Goal: Information Seeking & Learning: Learn about a topic

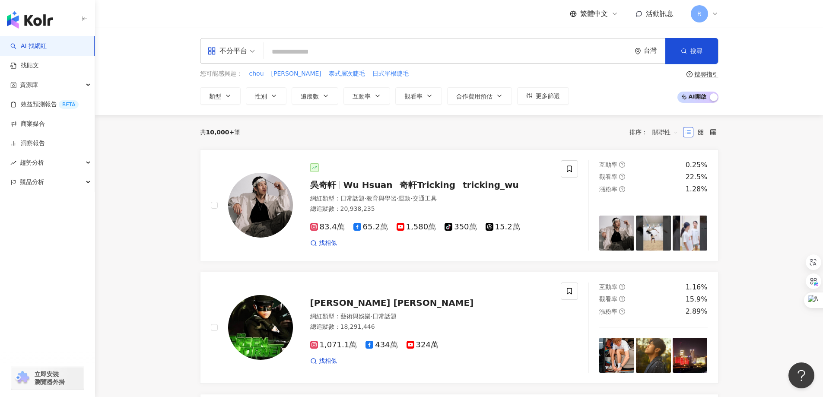
click at [305, 57] on input "search" at bounding box center [447, 52] width 360 height 16
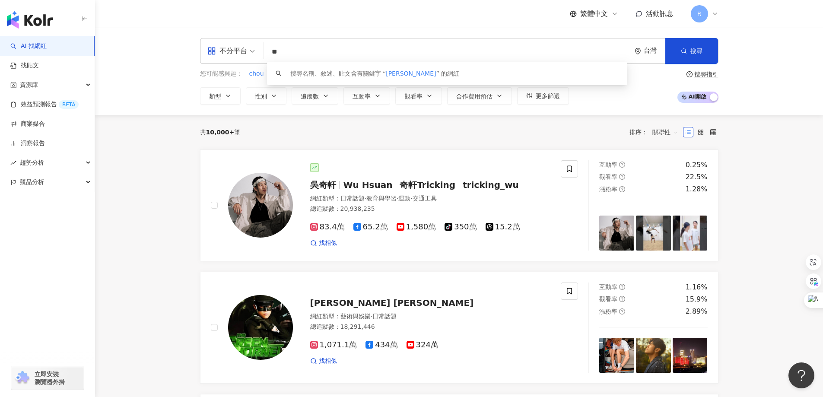
type input "**"
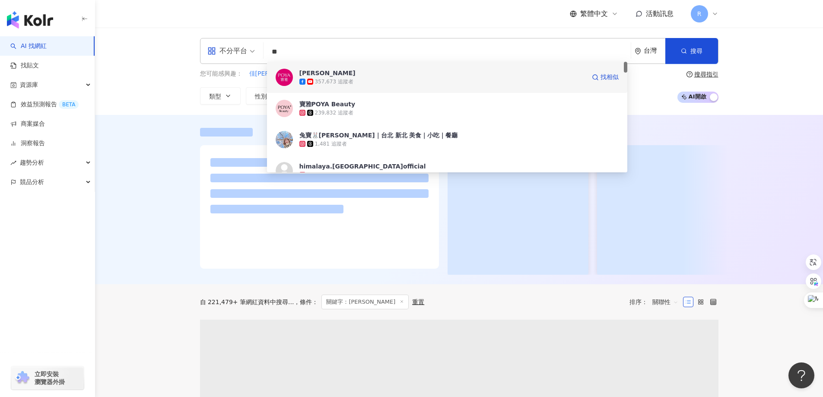
click at [365, 80] on div "357,673 追蹤者" at bounding box center [442, 81] width 286 height 9
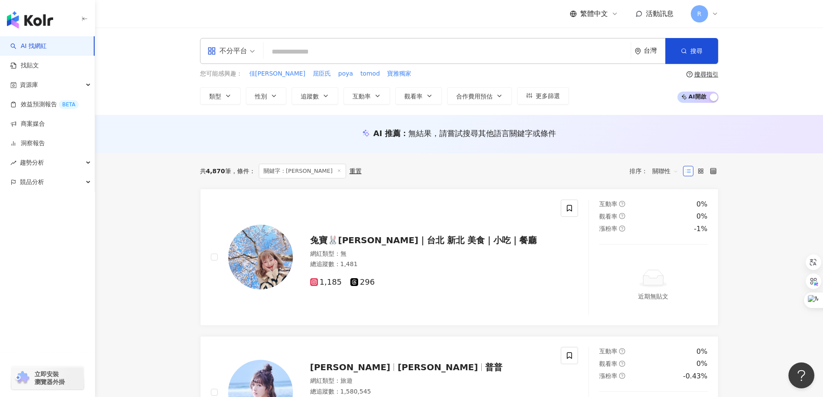
click at [322, 52] on input "search" at bounding box center [447, 52] width 360 height 16
type input "**"
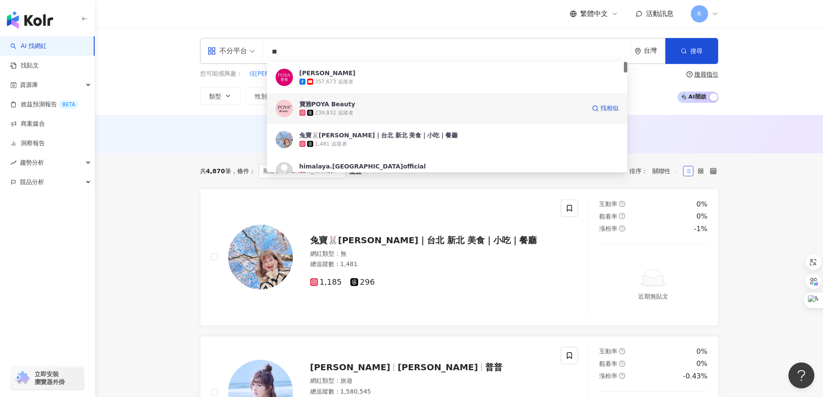
click at [325, 108] on div "239,832 追蹤者" at bounding box center [442, 112] width 286 height 9
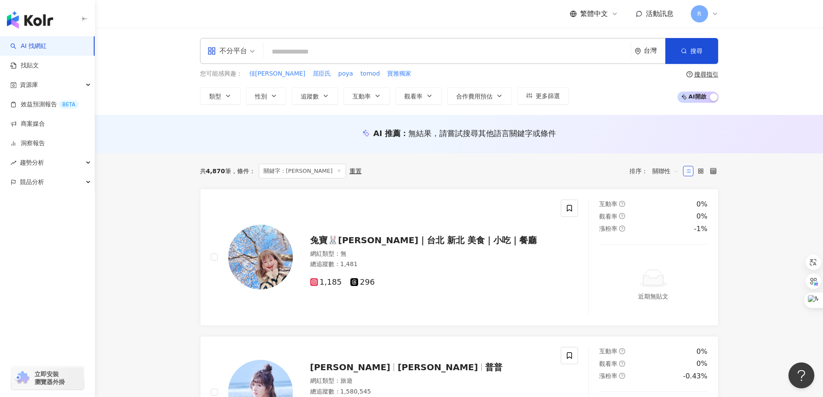
click at [311, 56] on input "search" at bounding box center [447, 52] width 360 height 16
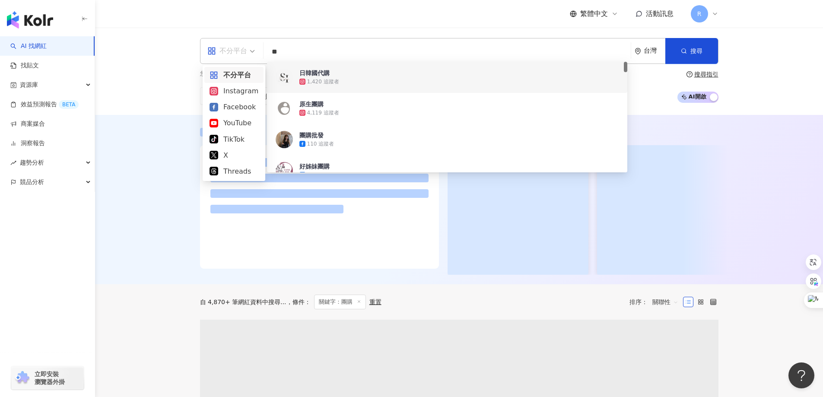
click at [246, 52] on div "不分平台" at bounding box center [227, 51] width 40 height 14
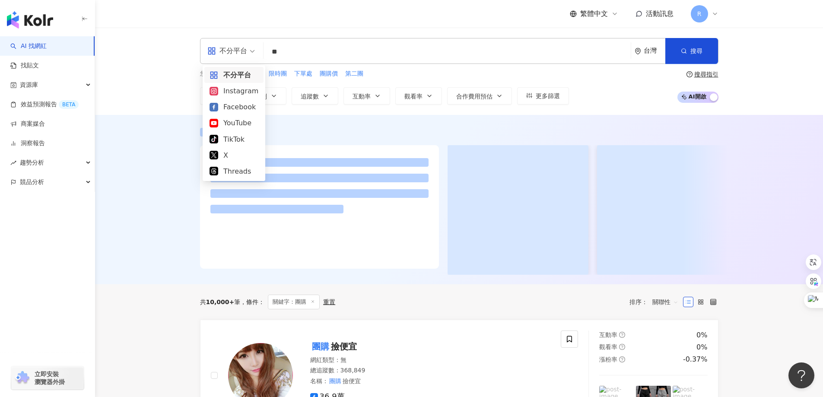
click at [788, 81] on div "all 不分平台 ** 台灣 搜尋 eeb6511c-459b-4be2-883b-33b8ef2ba368 60d209d3-c395-41c8-a69b-…" at bounding box center [459, 71] width 728 height 87
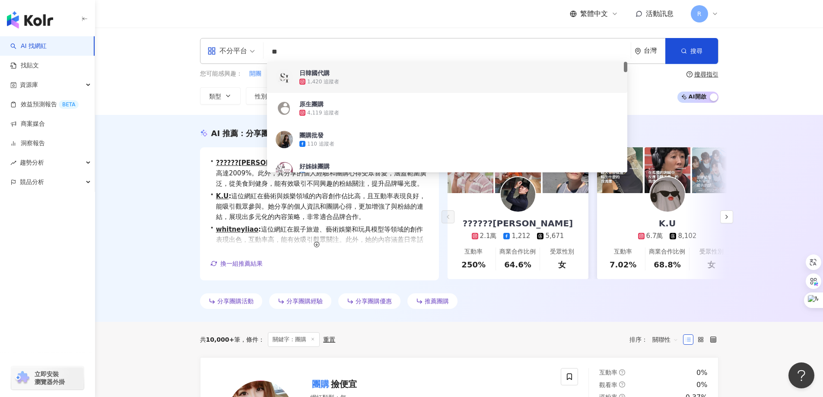
drag, startPoint x: 291, startPoint y: 50, endPoint x: 194, endPoint y: 41, distance: 97.6
click at [194, 41] on div "不分平台 ** 台灣 搜尋 eeb6511c-459b-4be2-883b-33b8ef2ba368 60d209d3-c395-41c8-a69b-6b3e…" at bounding box center [459, 71] width 553 height 67
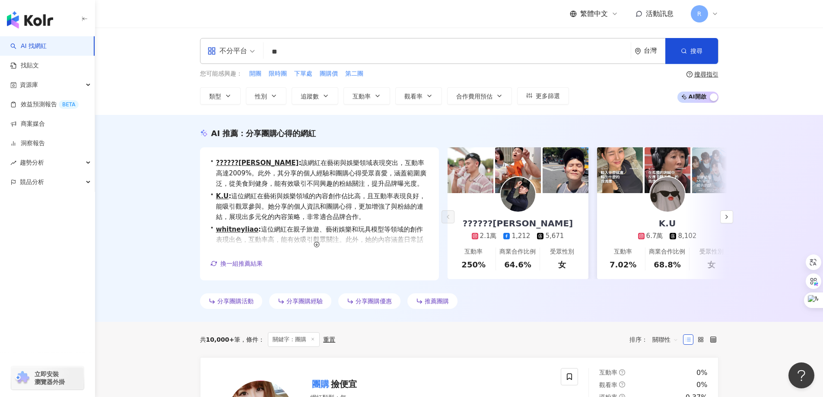
type input "**"
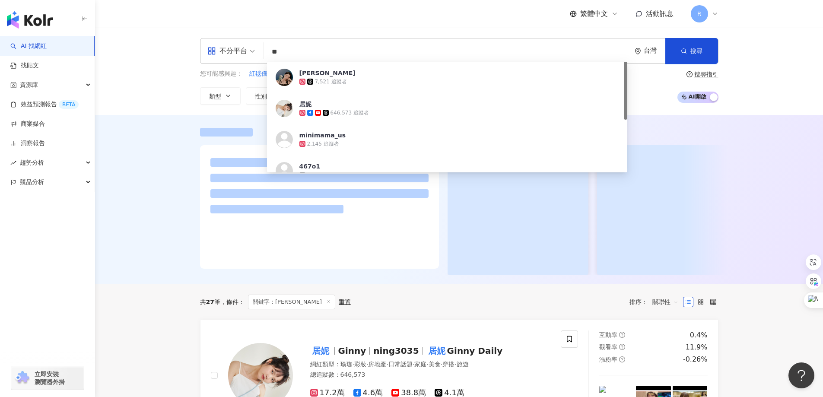
click at [349, 81] on div "7,521 追蹤者" at bounding box center [458, 81] width 319 height 9
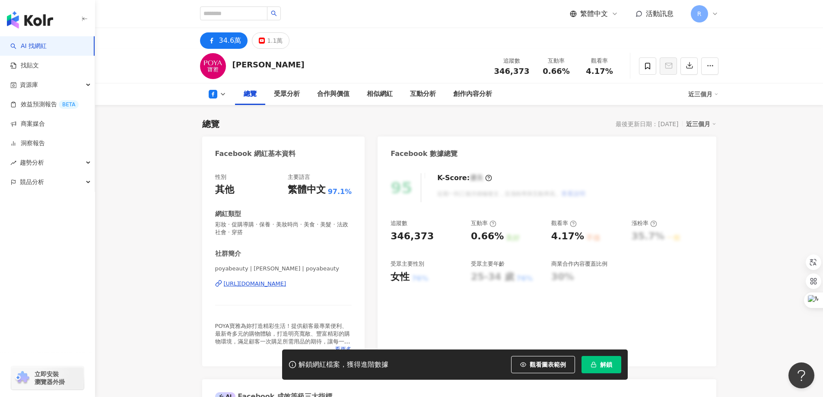
scroll to position [130, 0]
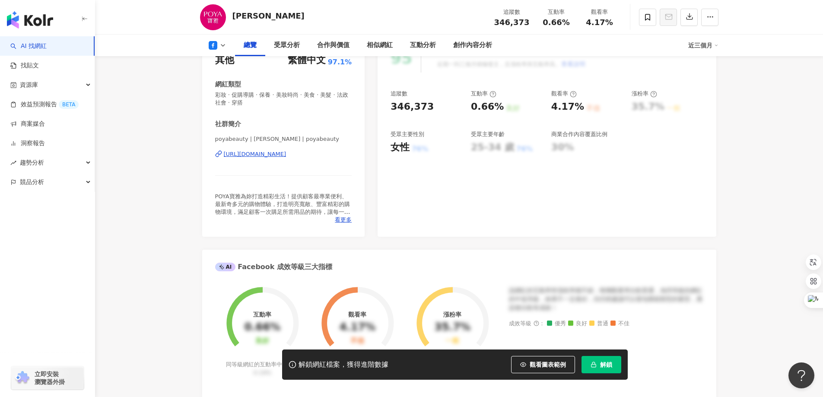
click at [601, 364] on span "解鎖" at bounding box center [606, 364] width 12 height 7
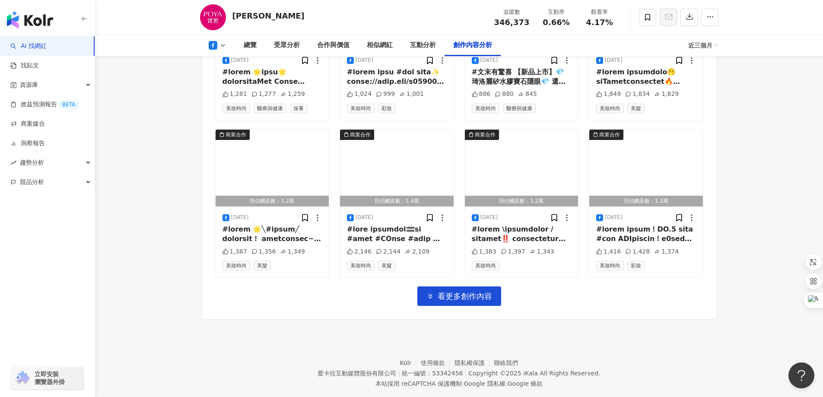
scroll to position [2666, 0]
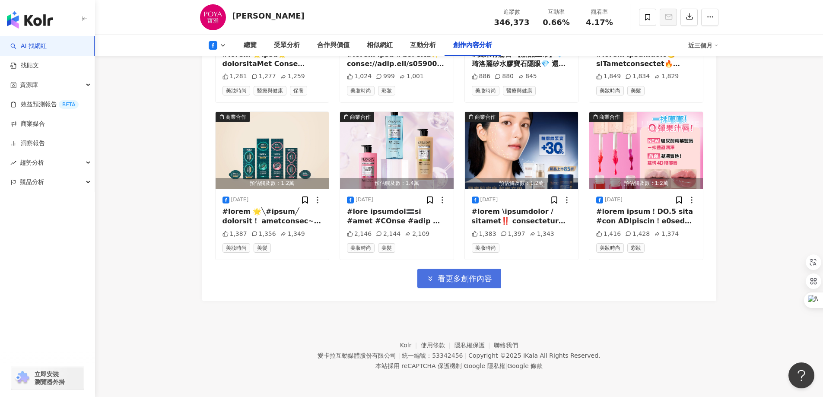
click at [466, 283] on span "看更多創作內容" at bounding box center [464, 279] width 54 height 10
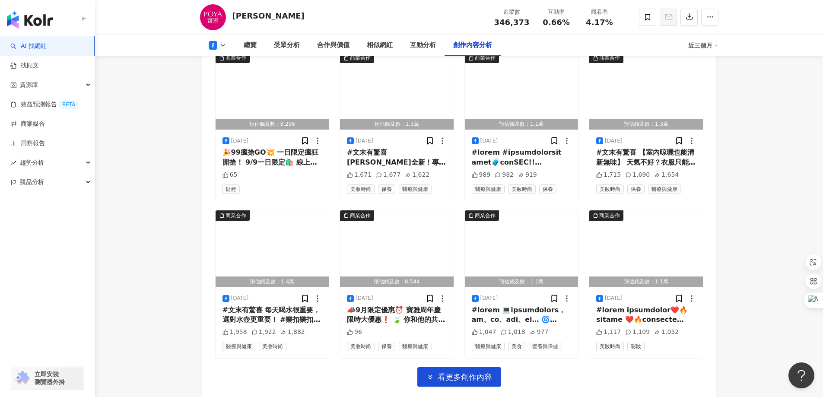
scroll to position [3055, 0]
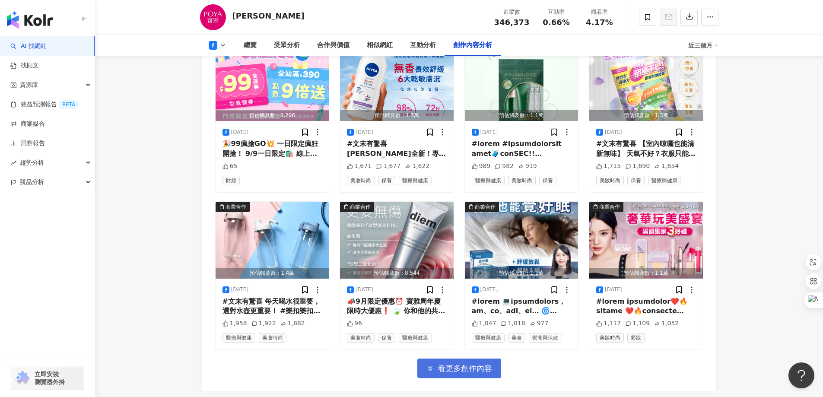
click at [466, 373] on span "看更多創作內容" at bounding box center [464, 369] width 54 height 10
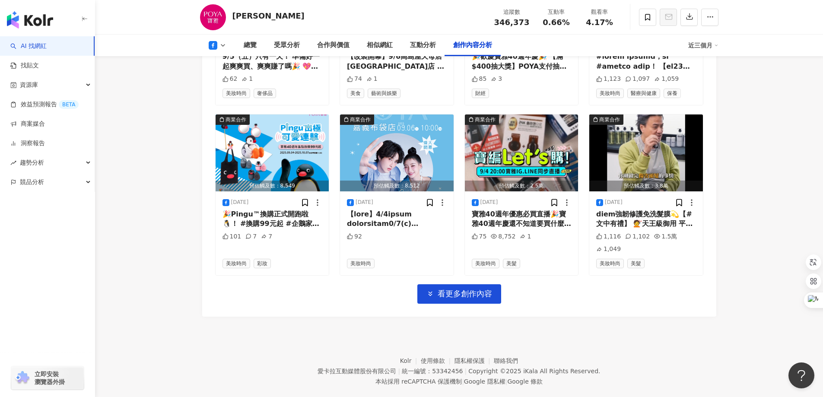
scroll to position [3636, 0]
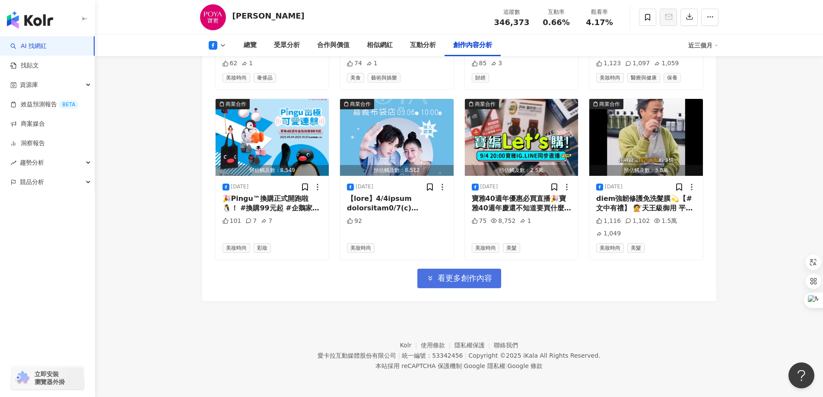
click at [463, 282] on span "看更多創作內容" at bounding box center [464, 278] width 54 height 10
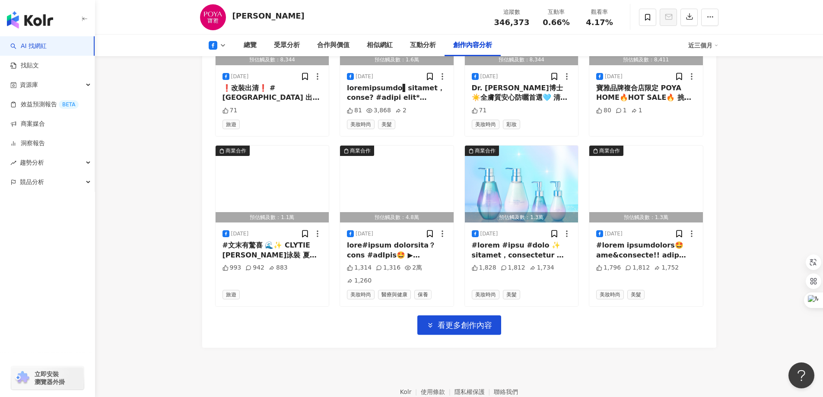
scroll to position [4068, 0]
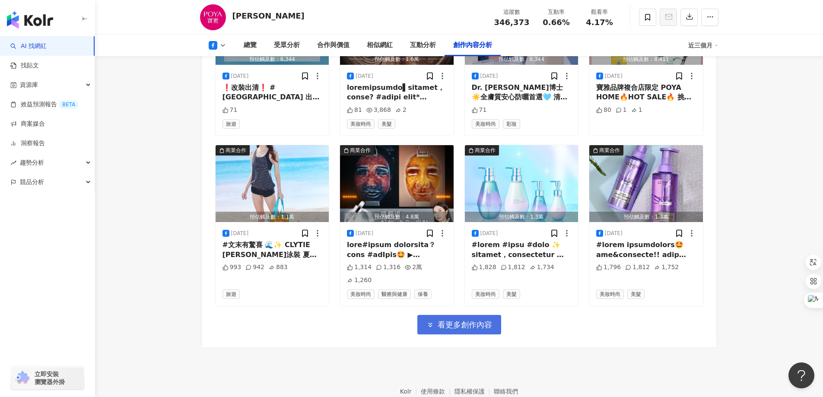
click at [460, 320] on span "看更多創作內容" at bounding box center [464, 325] width 54 height 10
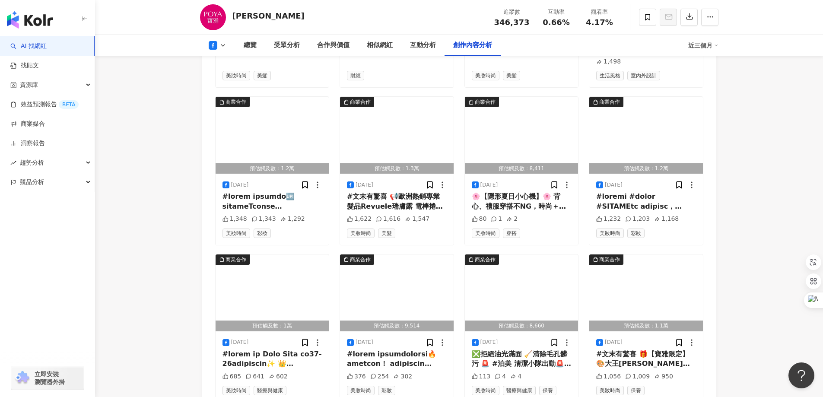
scroll to position [4586, 0]
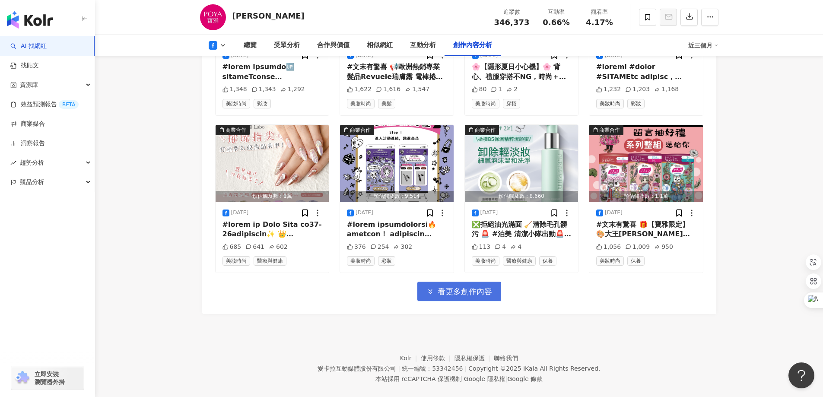
click at [470, 287] on span "看更多創作內容" at bounding box center [464, 292] width 54 height 10
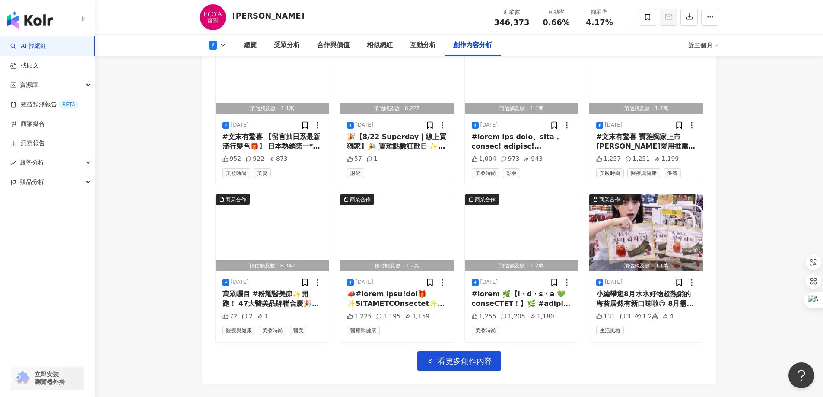
scroll to position [4993, 0]
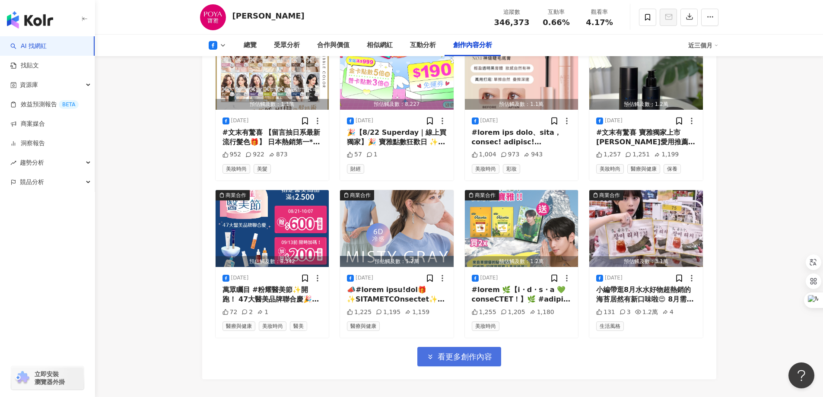
click at [479, 352] on span "看更多創作內容" at bounding box center [464, 357] width 54 height 10
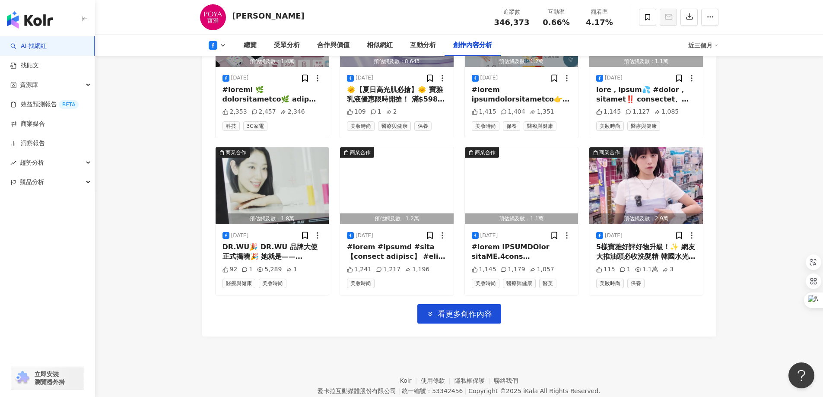
scroll to position [5508, 0]
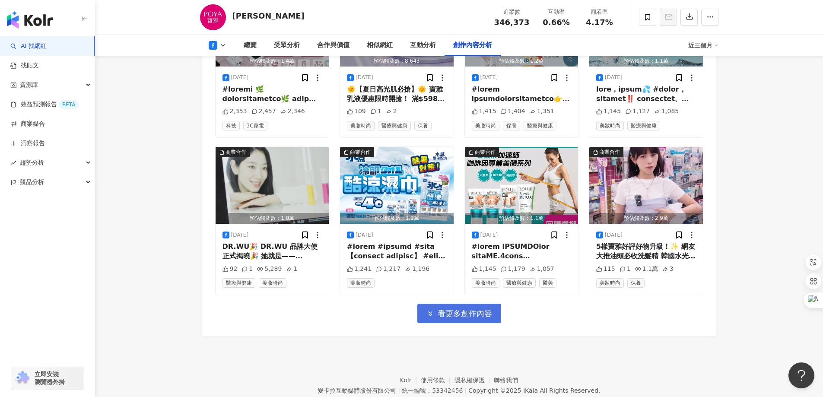
click at [472, 309] on span "看更多創作內容" at bounding box center [464, 314] width 54 height 10
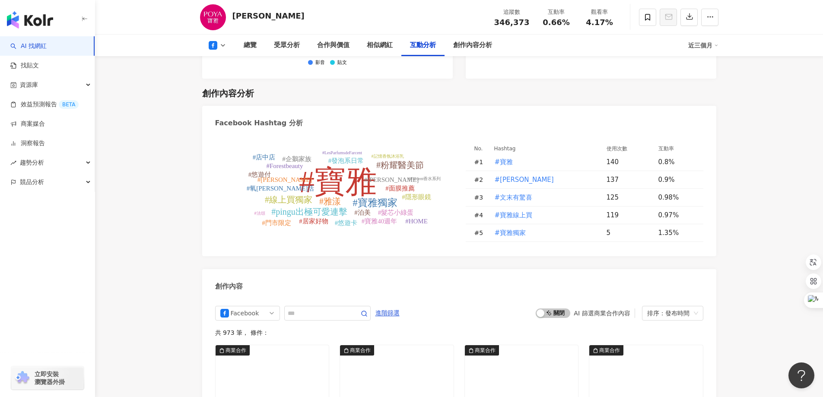
scroll to position [2122, 0]
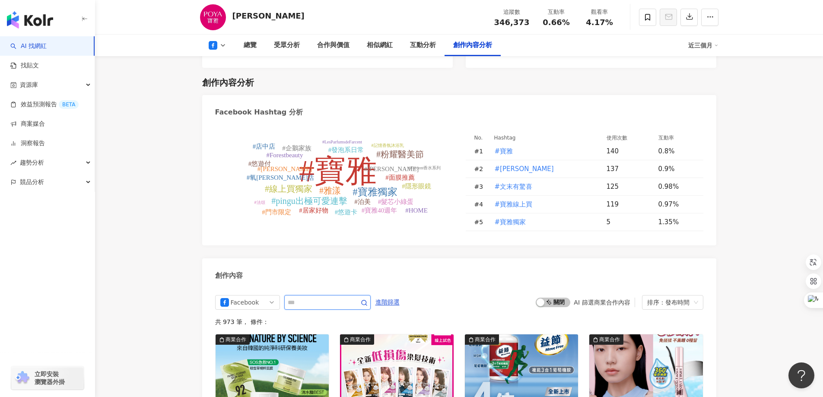
click at [333, 307] on input "text" at bounding box center [318, 302] width 60 height 10
type input "*"
click at [250, 309] on div "Facebook" at bounding box center [245, 302] width 28 height 14
type input "**"
click at [247, 355] on div "YouTube" at bounding box center [246, 350] width 28 height 10
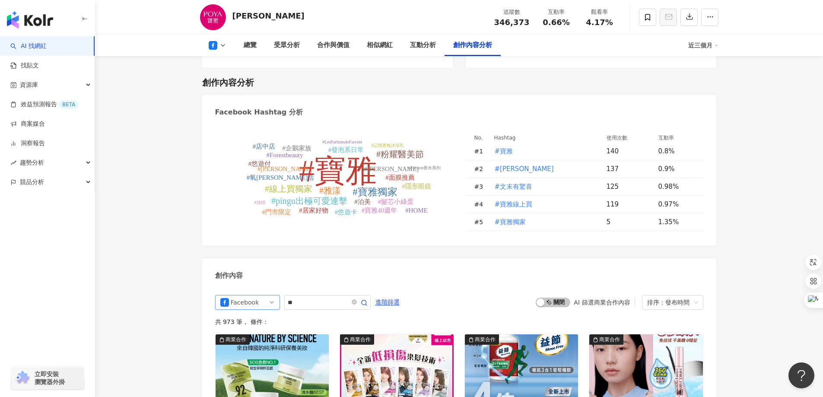
click at [253, 309] on div "Facebook" at bounding box center [245, 302] width 28 height 14
click at [251, 308] on div "Facebook" at bounding box center [245, 302] width 28 height 14
click at [247, 324] on div "共 973 筆 ， 條件：" at bounding box center [459, 321] width 488 height 7
click at [246, 325] on div "共 973 筆 ， 條件：" at bounding box center [459, 321] width 488 height 7
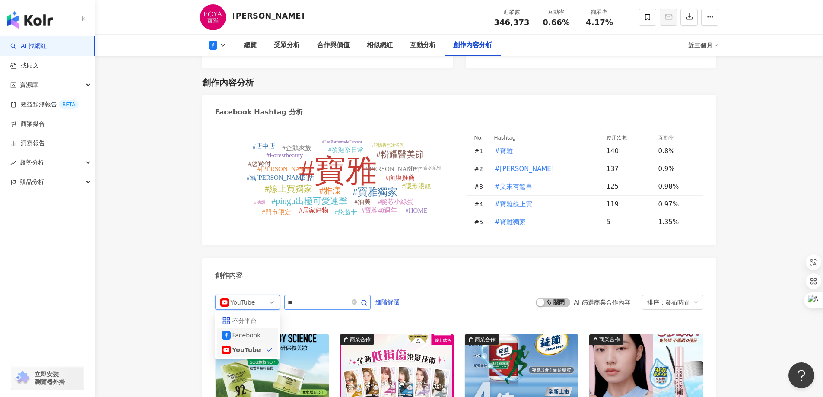
click at [367, 307] on span at bounding box center [358, 302] width 17 height 10
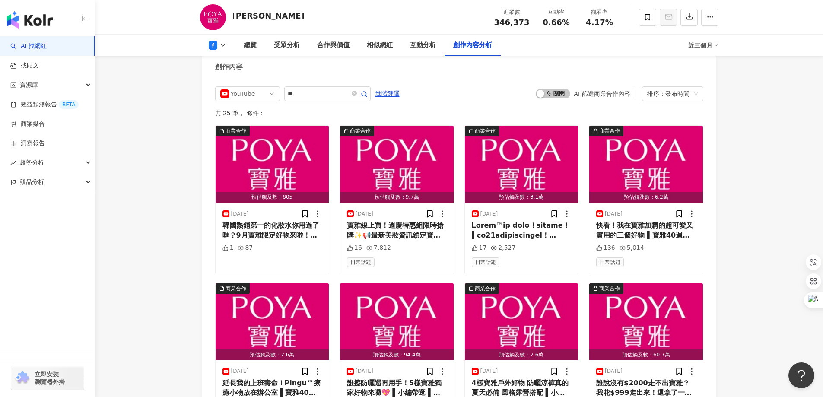
click at [223, 45] on icon at bounding box center [222, 45] width 7 height 7
click at [650, 176] on img "button" at bounding box center [646, 164] width 114 height 77
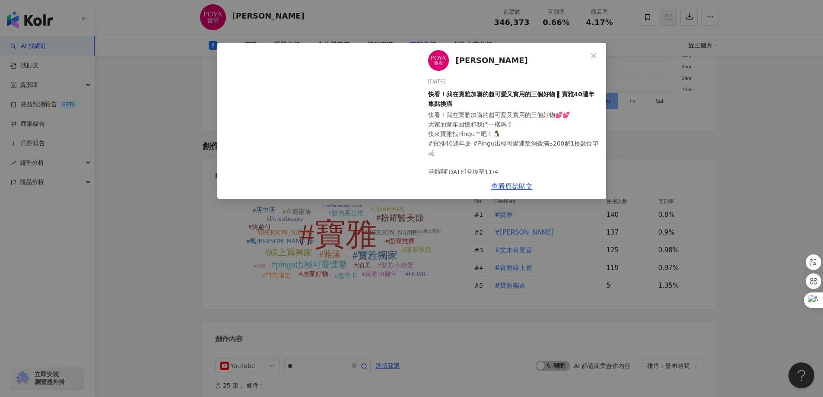
scroll to position [1942, 0]
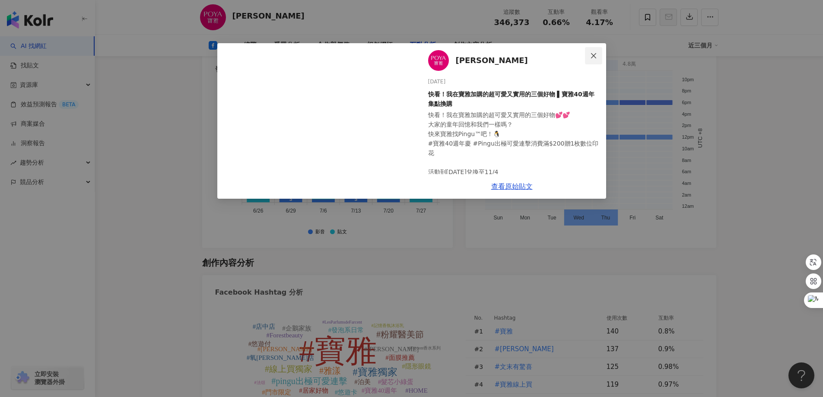
click at [595, 54] on icon "close" at bounding box center [593, 55] width 5 height 5
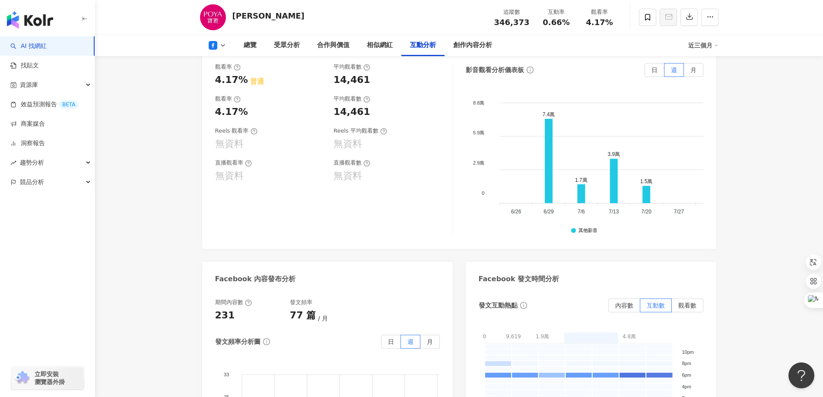
scroll to position [1640, 0]
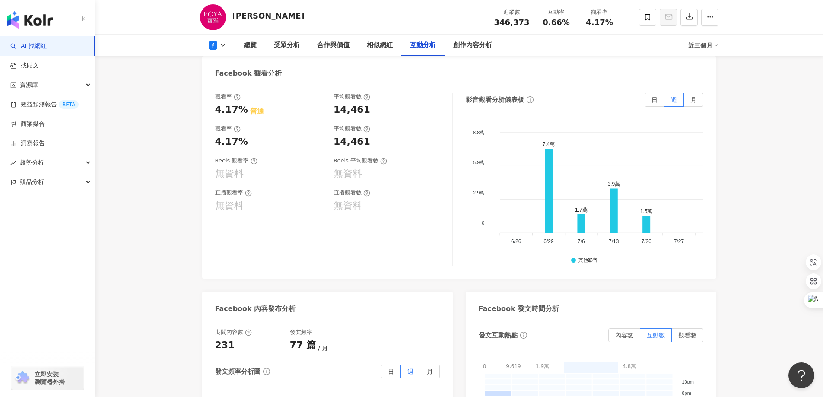
click at [209, 44] on icon at bounding box center [213, 45] width 9 height 9
click at [181, 38] on div "總覽 受眾分析 合作與價值 相似網紅 互動分析 創作內容分析 近三個月" at bounding box center [459, 46] width 728 height 22
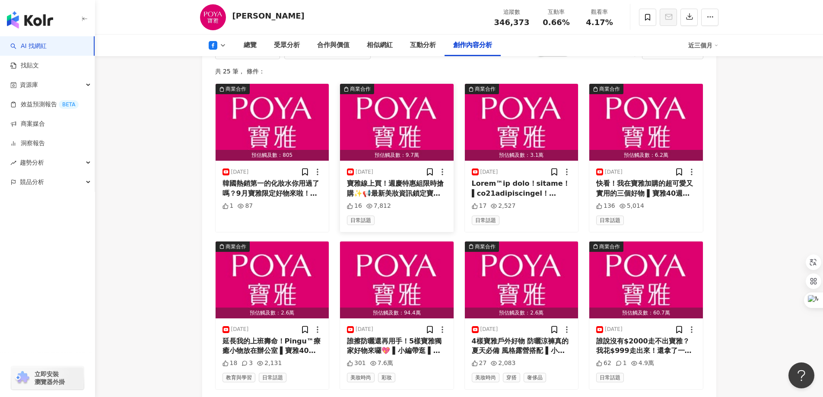
scroll to position [2289, 0]
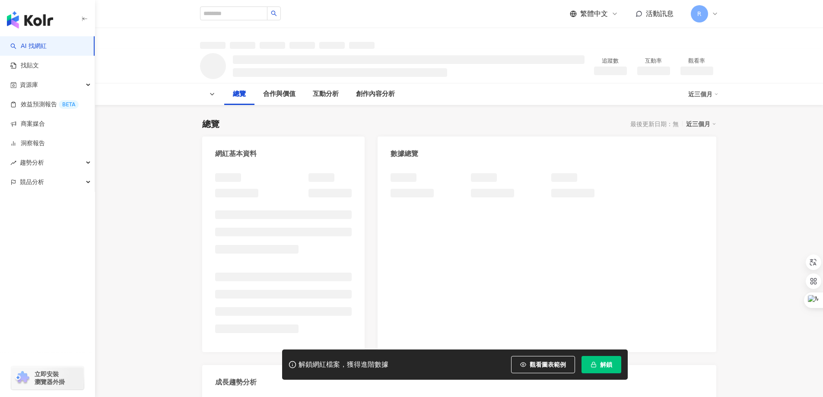
click at [610, 365] on span "解鎖" at bounding box center [606, 364] width 12 height 7
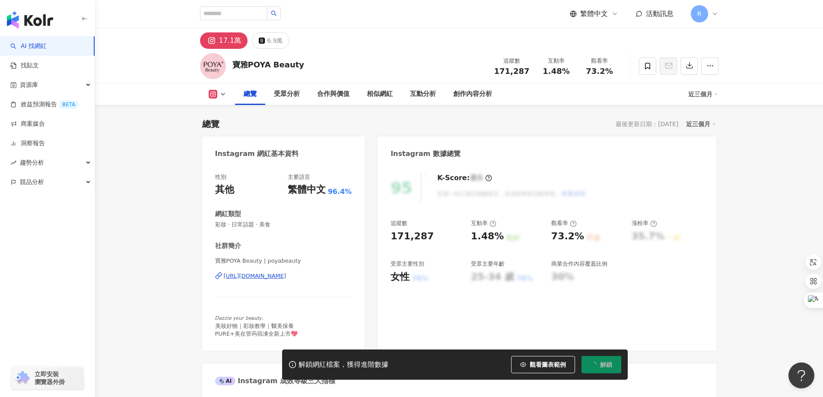
click at [217, 94] on div "總覽" at bounding box center [215, 94] width 13 height 10
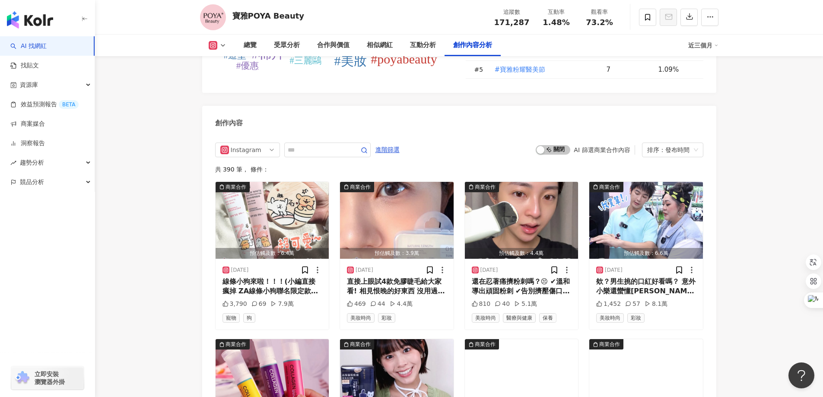
scroll to position [2634, 0]
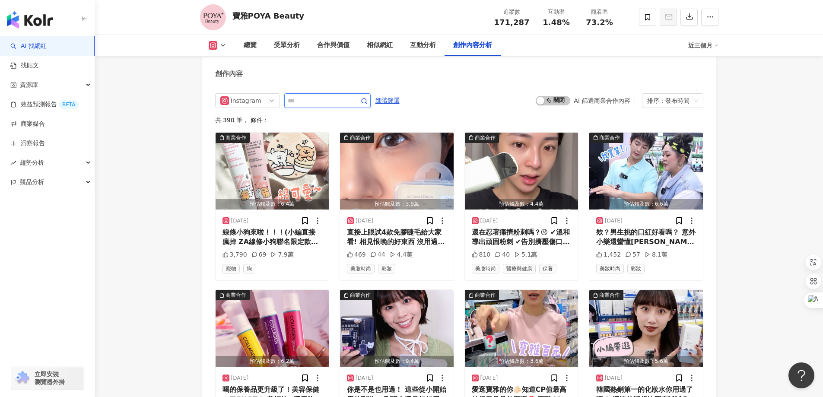
click at [315, 106] on input "text" at bounding box center [318, 100] width 60 height 10
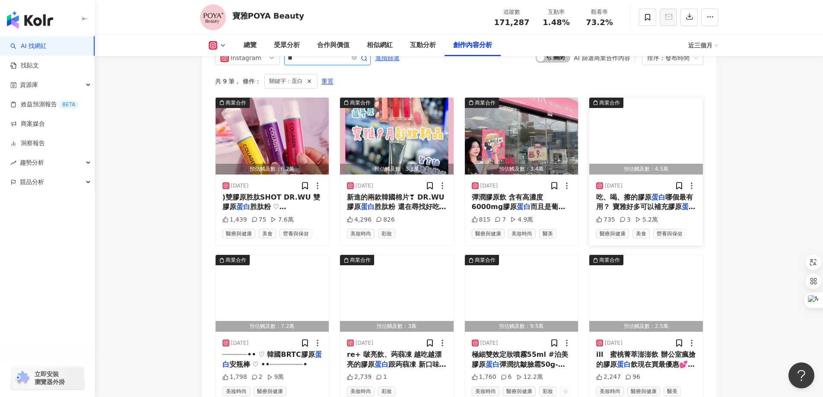
scroll to position [2641, 0]
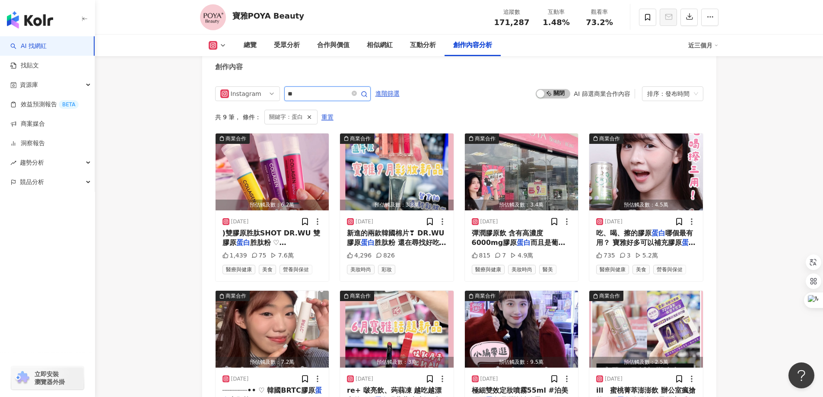
drag, startPoint x: 304, startPoint y: 95, endPoint x: 228, endPoint y: 87, distance: 75.6
click at [229, 88] on div "Instagram ** 進階篩選 啟動 關閉 AI 篩選商業合作內容 排序：發布時間 共 9 筆 ， 條件： 關鍵字：蛋白 重置 商業合作 預估觸及數：6.…" at bounding box center [459, 344] width 514 height 532
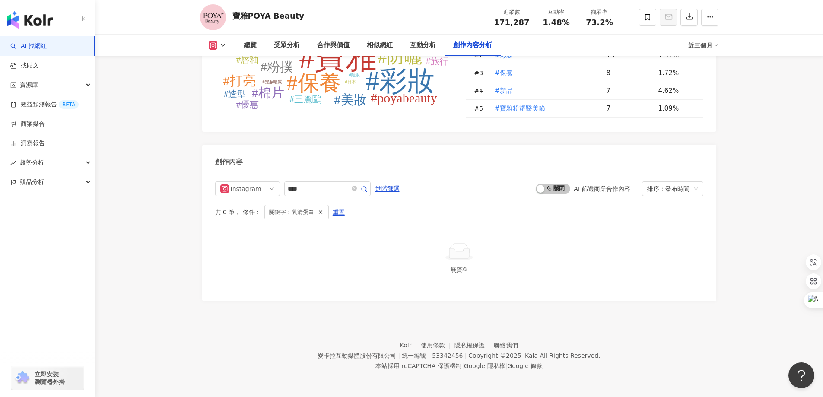
scroll to position [2553, 0]
drag, startPoint x: 298, startPoint y: 189, endPoint x: 318, endPoint y: 190, distance: 19.9
click at [318, 190] on input "****" at bounding box center [318, 189] width 60 height 10
click at [320, 188] on input "****" at bounding box center [318, 189] width 60 height 10
drag, startPoint x: 319, startPoint y: 191, endPoint x: 130, endPoint y: 176, distance: 189.8
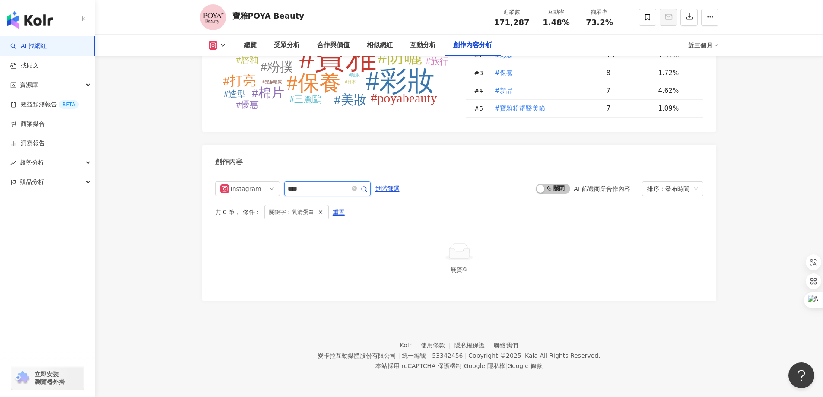
click at [366, 187] on circle "button" at bounding box center [363, 189] width 5 height 5
click at [331, 188] on input "****" at bounding box center [318, 189] width 60 height 10
drag, startPoint x: 293, startPoint y: 189, endPoint x: 237, endPoint y: 187, distance: 56.2
click at [237, 187] on div "Instagram ****" at bounding box center [292, 188] width 155 height 15
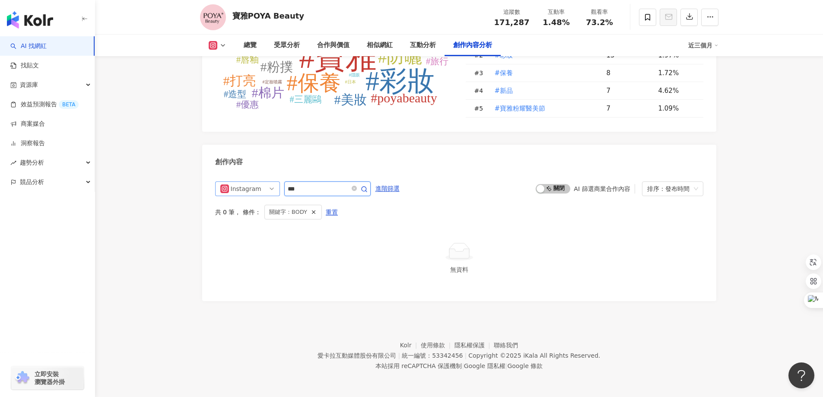
type input "***"
click at [399, 187] on span "進階篩選" at bounding box center [387, 189] width 24 height 14
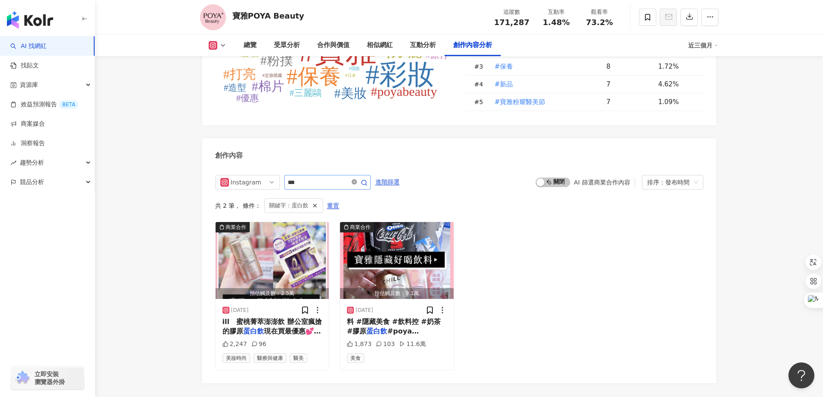
click at [357, 184] on icon "close-circle" at bounding box center [354, 181] width 5 height 5
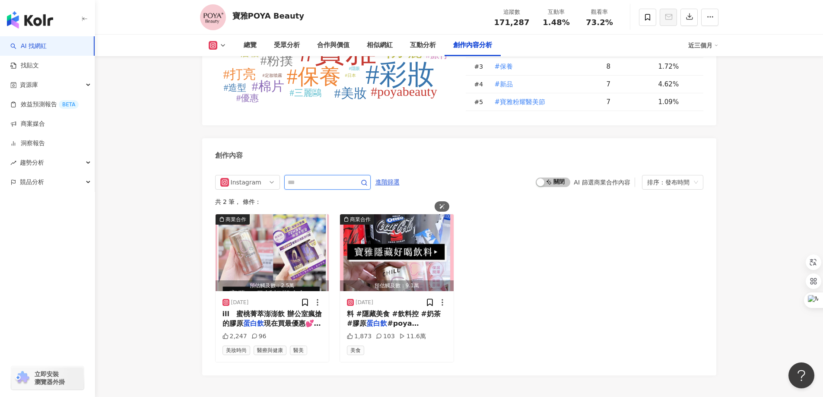
scroll to position [2633, 0]
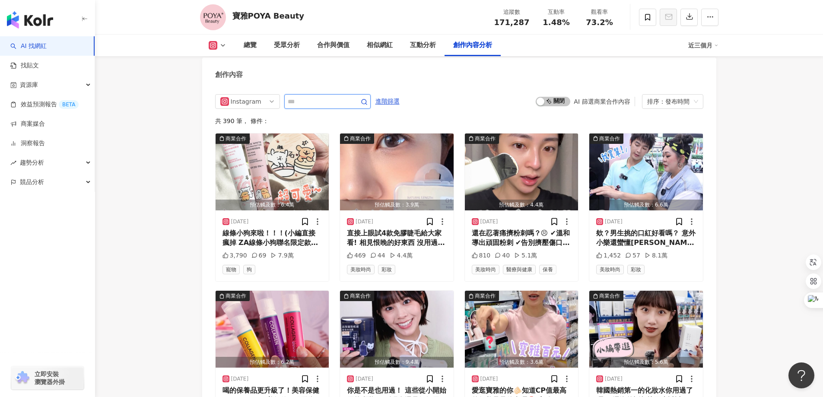
click at [317, 107] on input "text" at bounding box center [318, 101] width 60 height 10
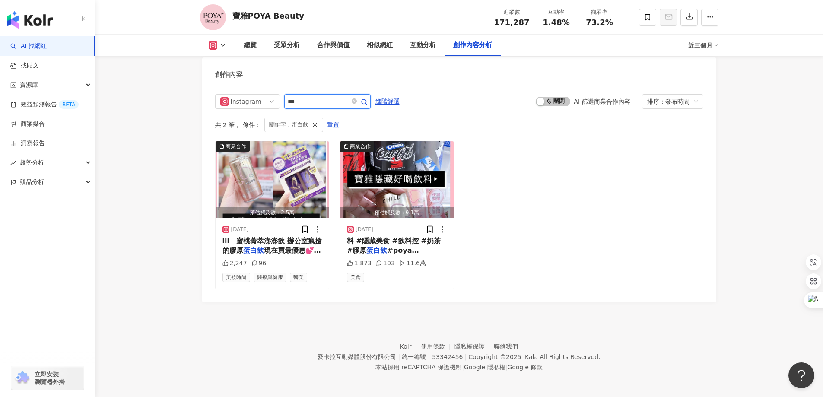
scroll to position [2641, 0]
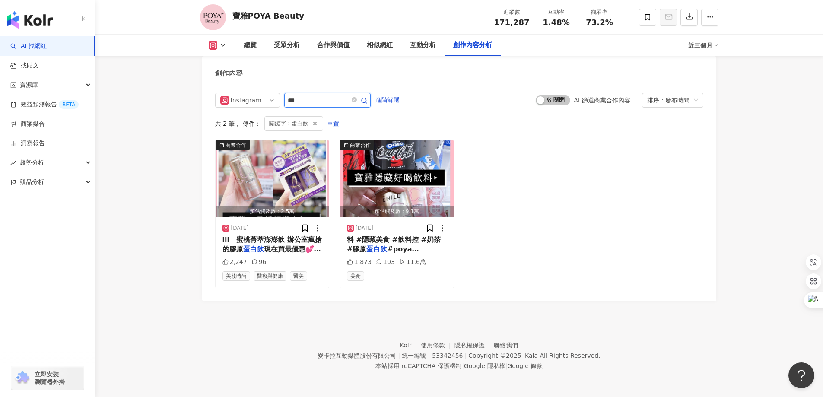
drag, startPoint x: 331, startPoint y: 97, endPoint x: 212, endPoint y: 92, distance: 118.4
click at [213, 92] on div "Instagram *** 進階篩選 啟動 關閉 AI 篩選商業合作內容 排序：發布時間 共 2 筆 ， 條件： 關鍵字：蛋白飲 重置 商業合作 預估觸及數：…" at bounding box center [459, 192] width 514 height 217
type input "**"
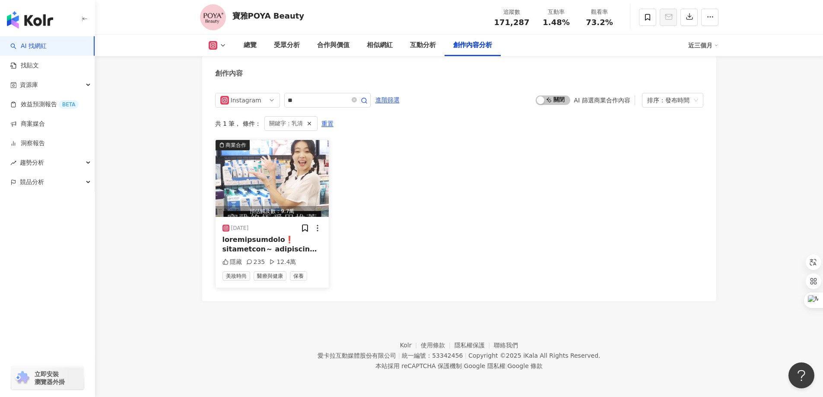
click at [296, 248] on span at bounding box center [277, 374] width 111 height 279
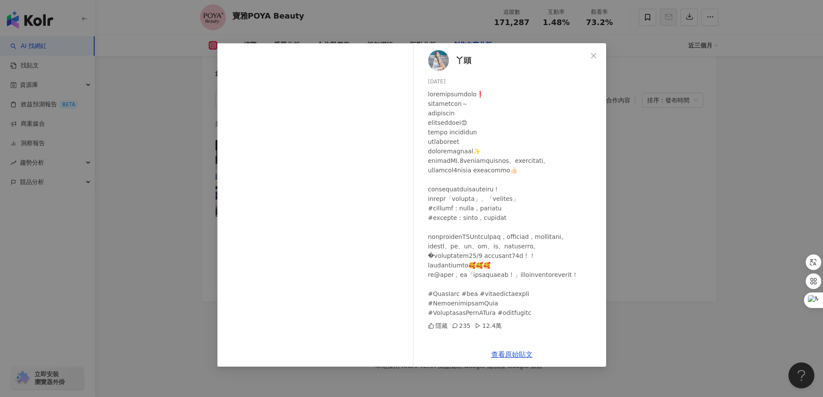
scroll to position [26, 0]
click at [595, 56] on icon "close" at bounding box center [593, 55] width 7 height 7
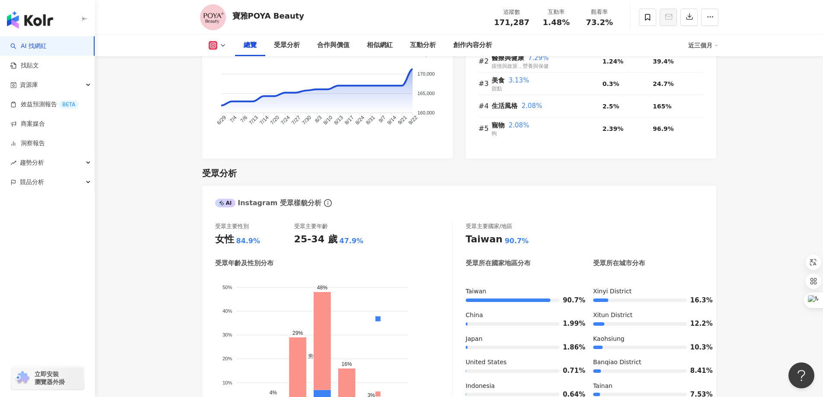
scroll to position [568, 0]
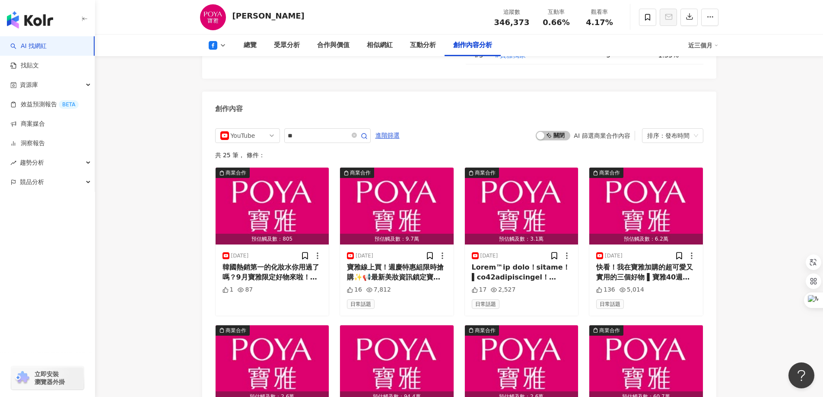
scroll to position [2289, 0]
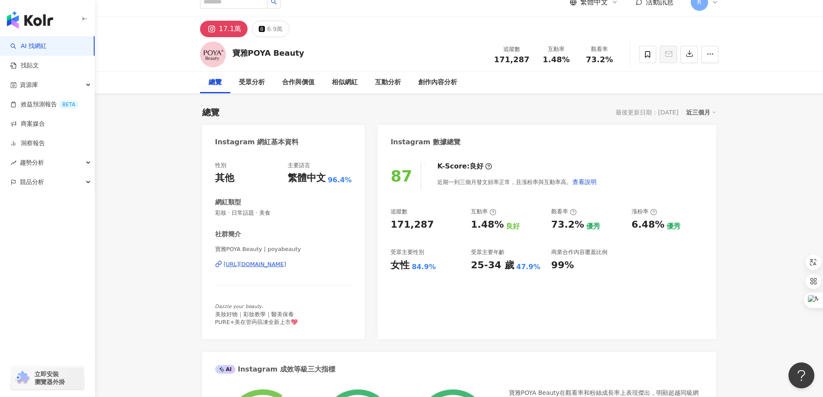
scroll to position [7, 0]
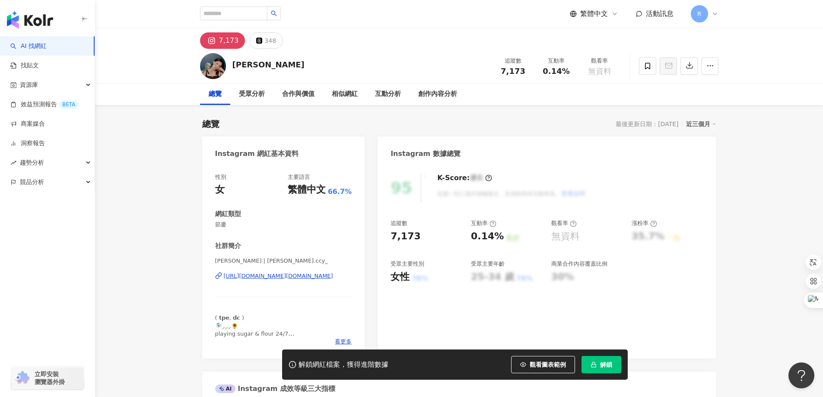
click at [602, 368] on span "解鎖" at bounding box center [606, 364] width 12 height 7
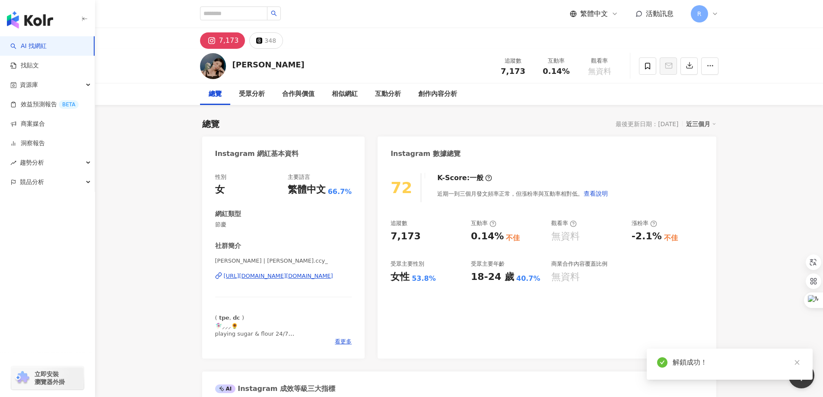
click at [800, 363] on link at bounding box center [796, 362] width 11 height 11
click at [303, 257] on span "[PERSON_NAME] | [PERSON_NAME].ccy_" at bounding box center [283, 261] width 137 height 8
click at [351, 341] on span "看更多" at bounding box center [343, 342] width 17 height 8
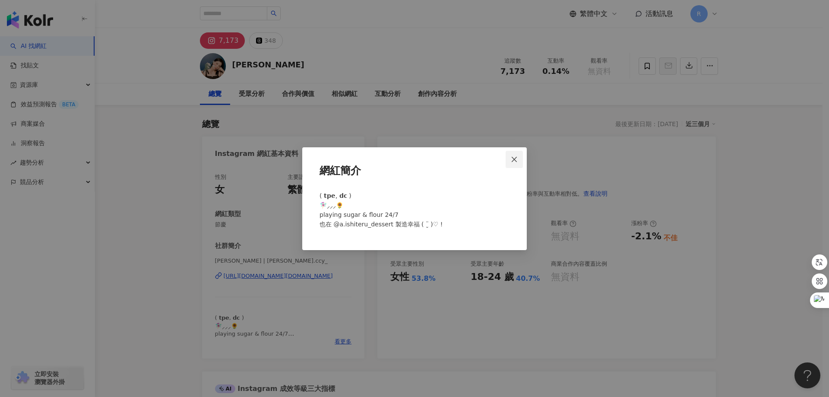
click at [516, 160] on icon "close" at bounding box center [514, 159] width 7 height 7
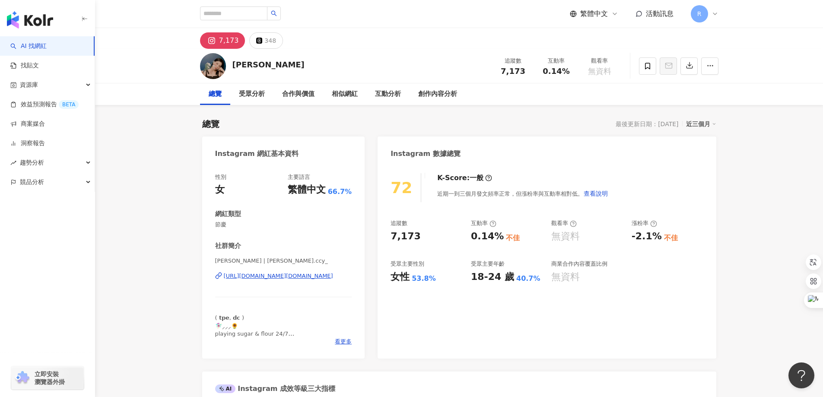
click at [239, 13] on input "search" at bounding box center [233, 13] width 67 height 14
type input "*****"
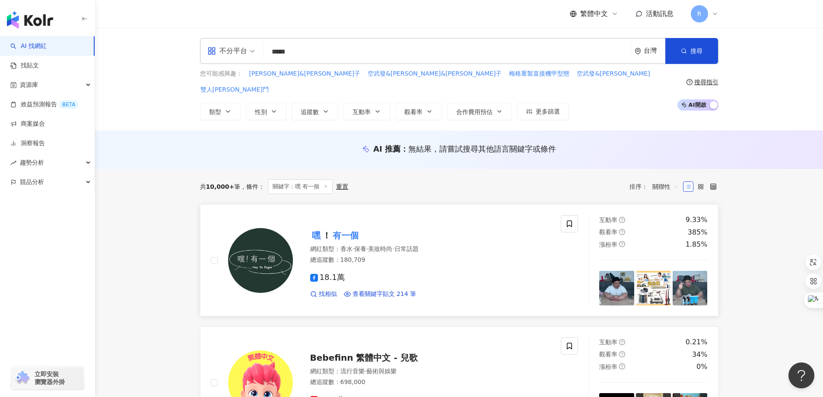
click at [338, 228] on mark "有一個" at bounding box center [345, 235] width 29 height 14
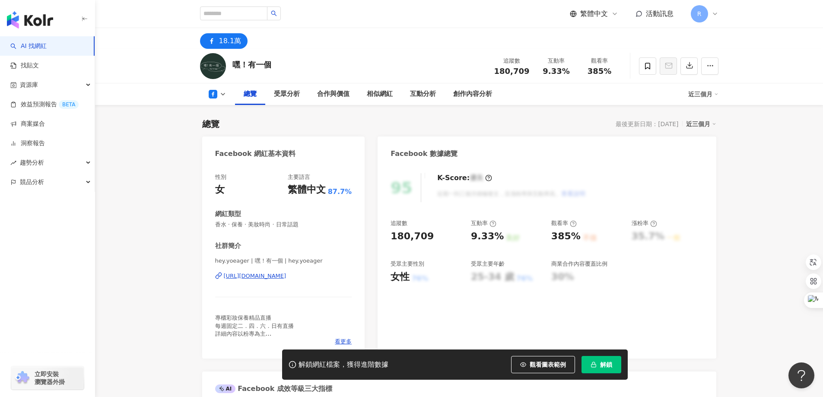
scroll to position [130, 0]
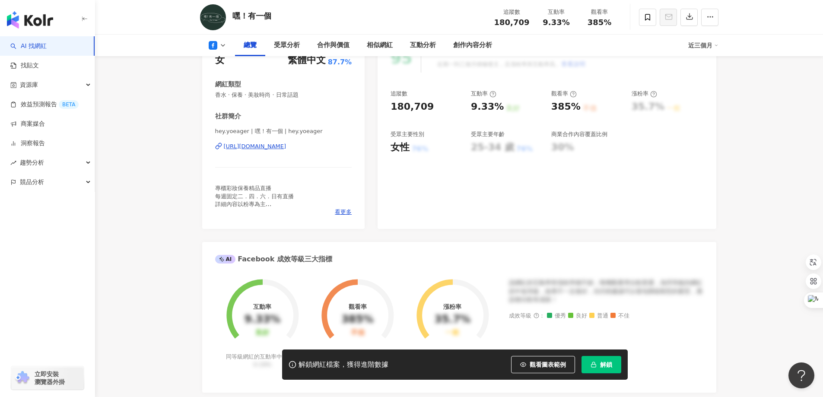
click at [609, 365] on span "解鎖" at bounding box center [606, 364] width 12 height 7
click at [348, 212] on span "看更多" at bounding box center [343, 212] width 17 height 8
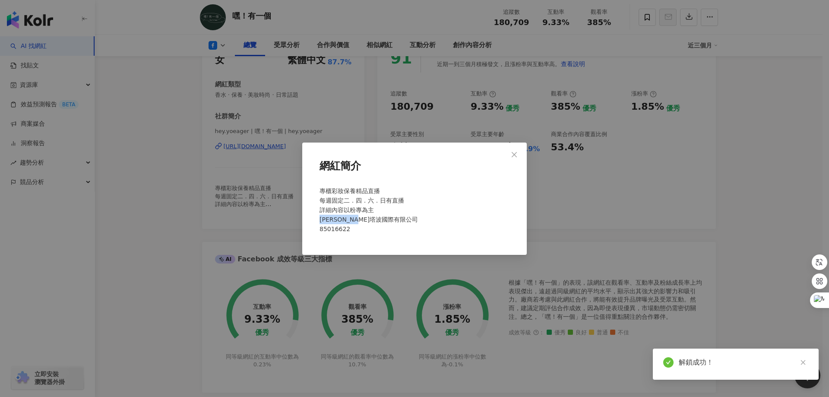
drag, startPoint x: 380, startPoint y: 220, endPoint x: 612, endPoint y: 203, distance: 232.1
click at [311, 222] on div "網紅簡介 專櫃彩妝保養精品直播 每週固定二．四．六．日有直播 詳細內容以粉專為主 瓦特塔波國際有限公司 85016622" at bounding box center [414, 199] width 225 height 112
click at [752, 205] on div "網紅簡介 專櫃彩妝保養精品直播 每週固定二．四．六．日有直播 詳細內容以粉專為主 瓦特塔波國際有限公司 85016622" at bounding box center [414, 198] width 829 height 397
click at [515, 154] on div "網紅簡介 專櫃彩妝保養精品直播 每週固定二．四．六．日有直播 詳細內容以粉專為主 瓦特塔波國際有限公司 85016622" at bounding box center [414, 198] width 829 height 397
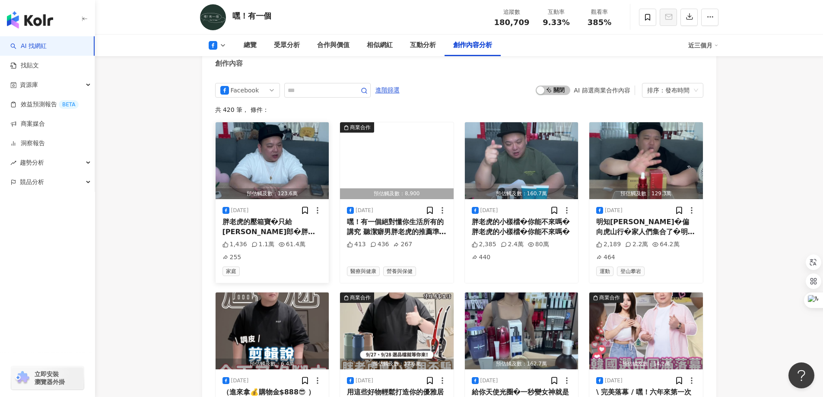
scroll to position [2289, 0]
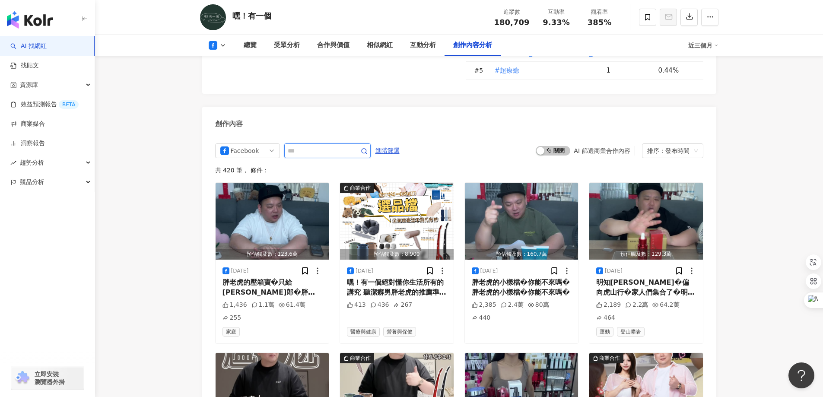
click at [333, 146] on input "text" at bounding box center [318, 151] width 60 height 10
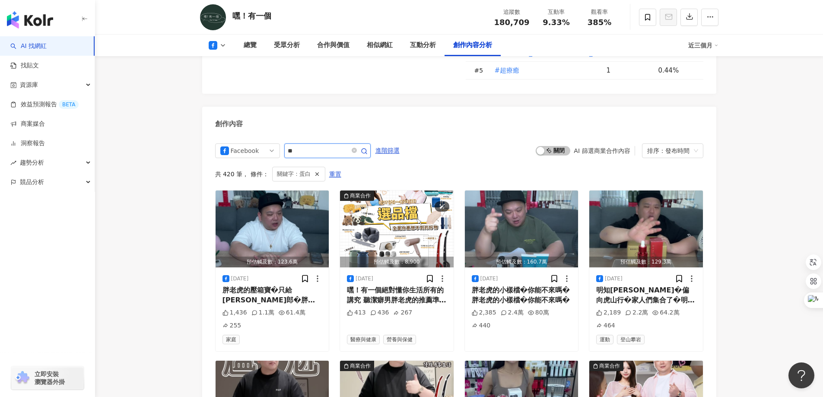
scroll to position [2244, 0]
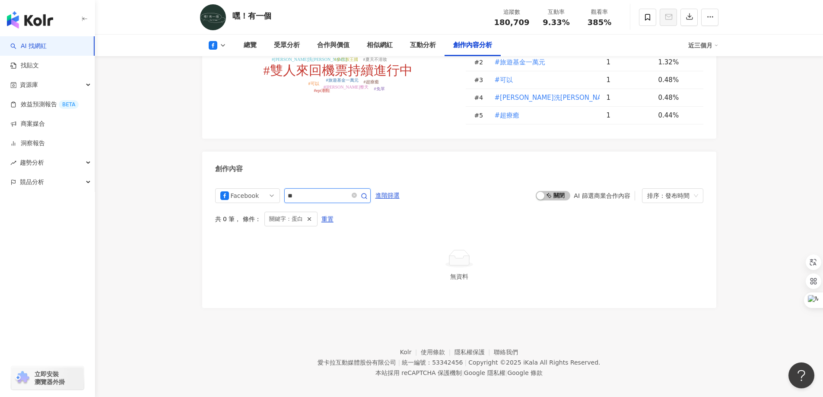
drag, startPoint x: 330, startPoint y: 193, endPoint x: 183, endPoint y: 192, distance: 146.4
type input "**"
click at [368, 193] on icon "button" at bounding box center [364, 196] width 7 height 7
click at [357, 193] on icon "close-circle" at bounding box center [354, 195] width 5 height 5
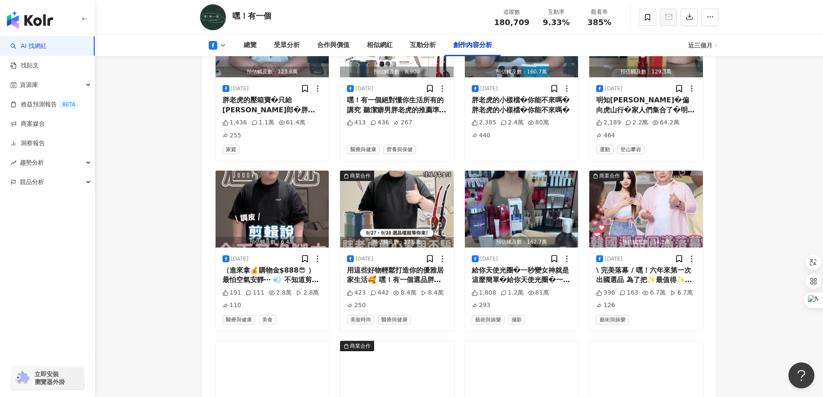
scroll to position [2246, 0]
